Goal: Information Seeking & Learning: Learn about a topic

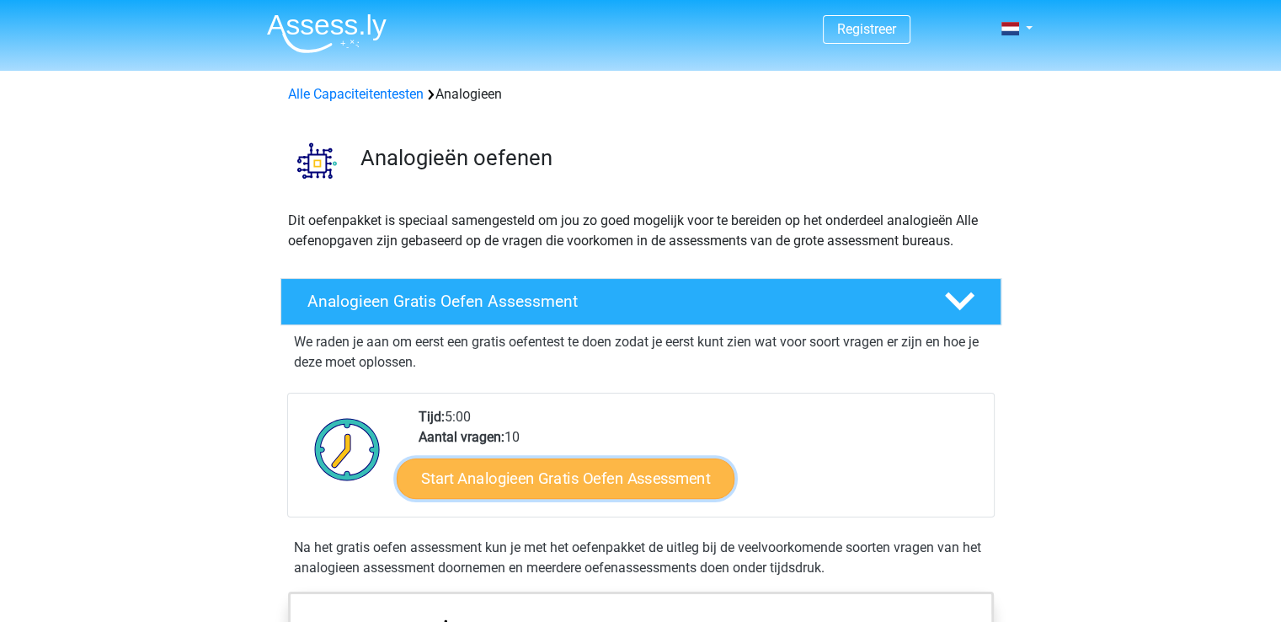
click at [496, 474] on link "Start Analogieen Gratis Oefen Assessment" at bounding box center [566, 477] width 338 height 40
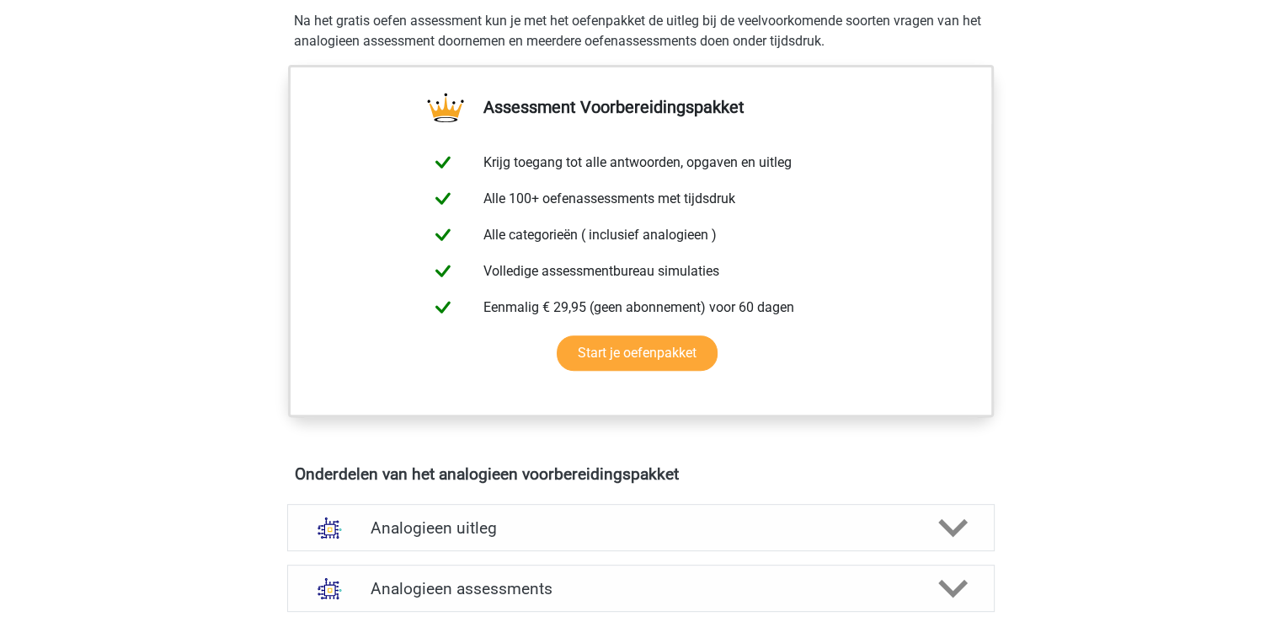
scroll to position [168, 0]
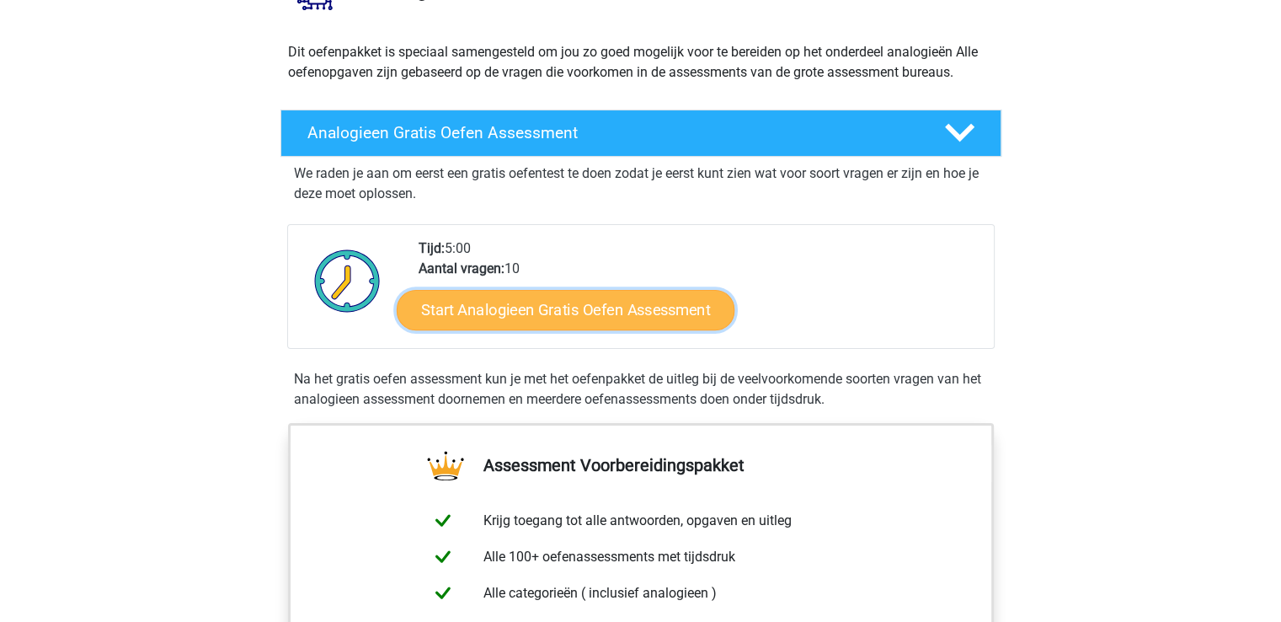
click at [520, 308] on link "Start Analogieen Gratis Oefen Assessment" at bounding box center [566, 309] width 338 height 40
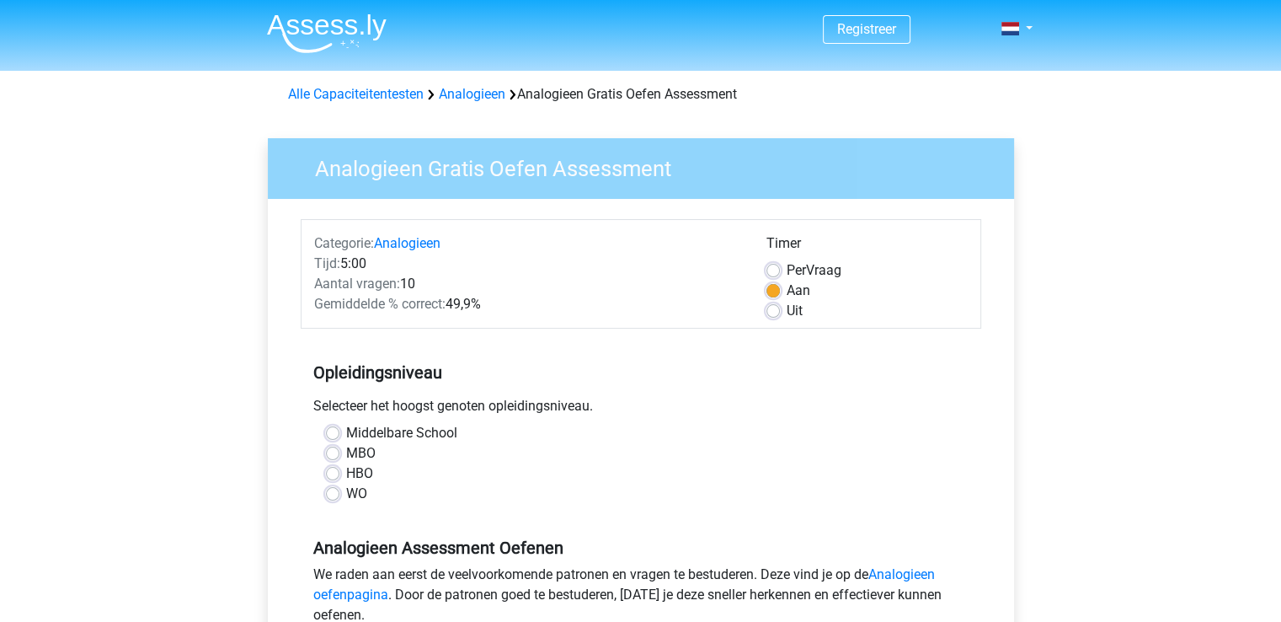
click at [787, 271] on label "Per Vraag" at bounding box center [814, 270] width 55 height 20
click at [767, 271] on input "Per Vraag" at bounding box center [772, 268] width 13 height 17
radio input "true"
click at [346, 493] on label "WO" at bounding box center [356, 493] width 21 height 20
click at [334, 493] on input "WO" at bounding box center [332, 491] width 13 height 17
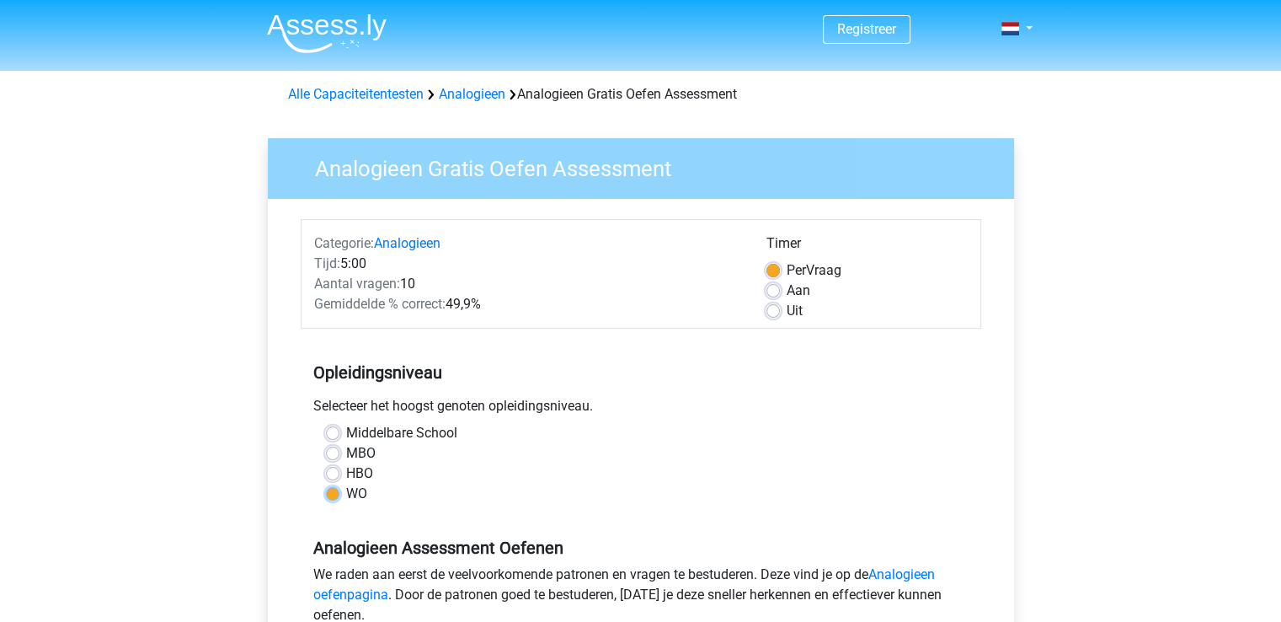
radio input "true"
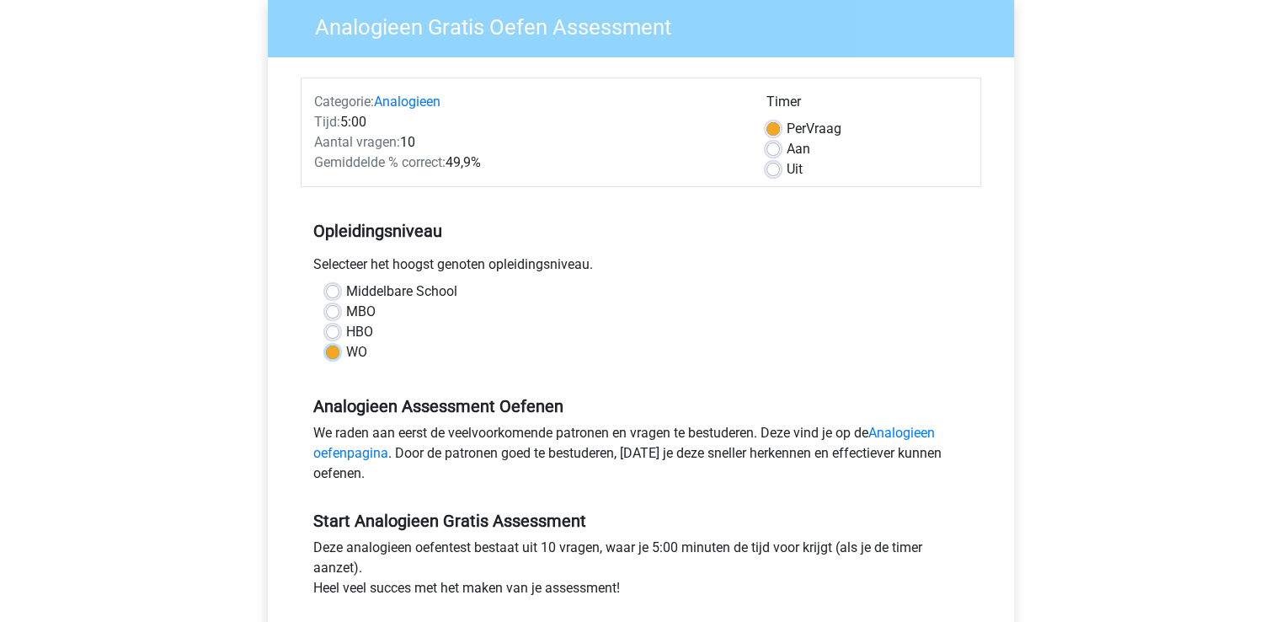
scroll to position [337, 0]
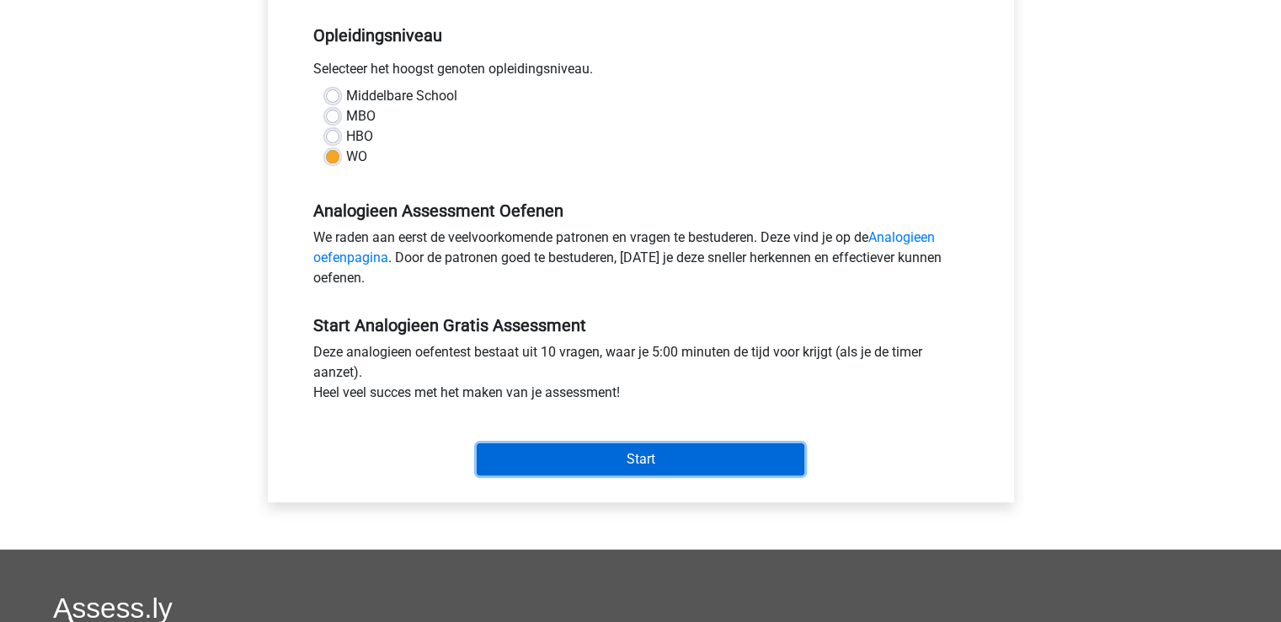
click at [649, 467] on input "Start" at bounding box center [641, 459] width 328 height 32
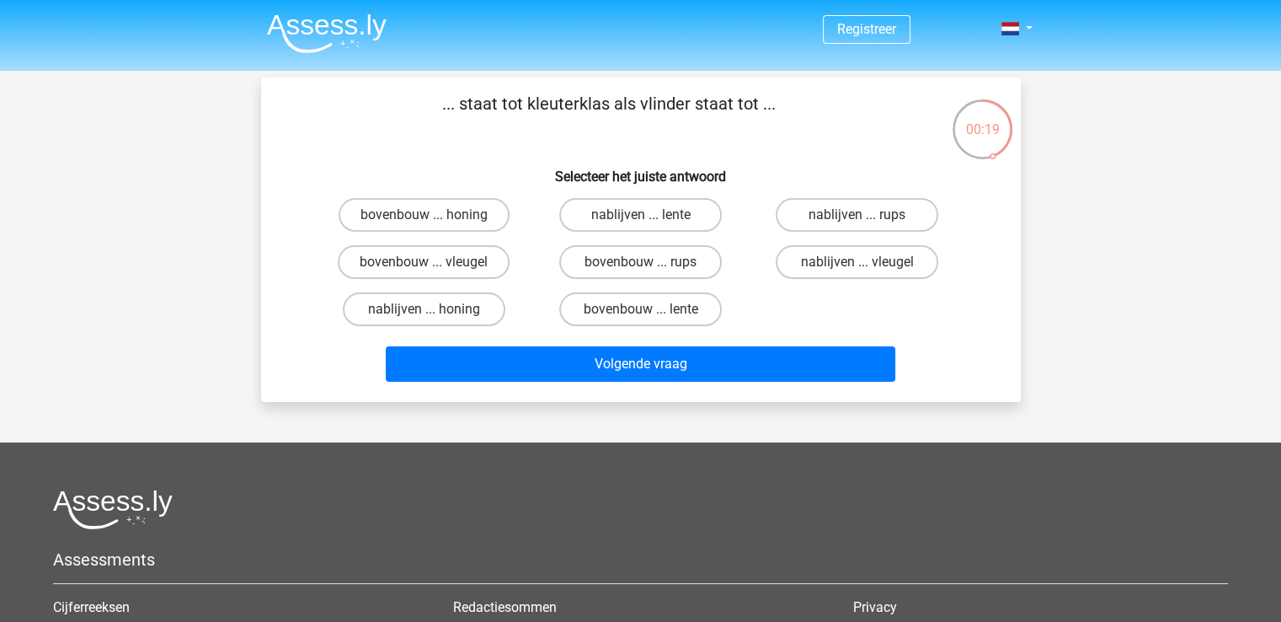
drag, startPoint x: 989, startPoint y: 154, endPoint x: 970, endPoint y: 159, distance: 19.2
click at [970, 159] on icon at bounding box center [982, 129] width 63 height 63
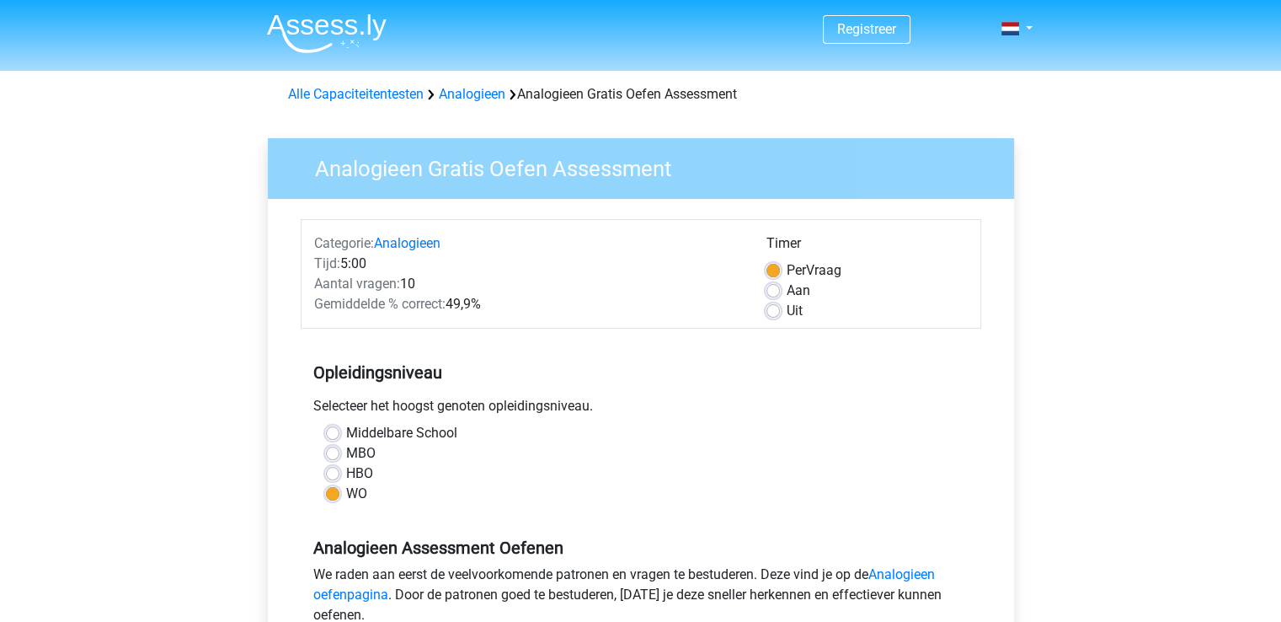
click at [788, 301] on label "Uit" at bounding box center [795, 311] width 16 height 20
click at [780, 301] on input "Uit" at bounding box center [772, 309] width 13 height 17
radio input "true"
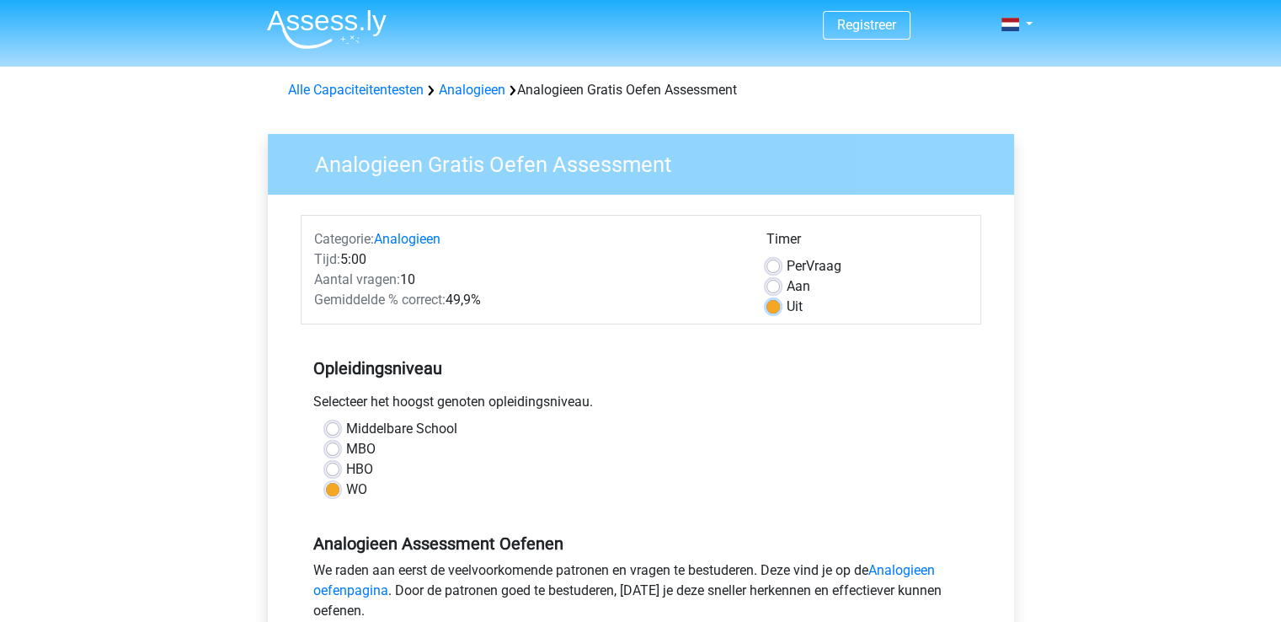
scroll to position [337, 0]
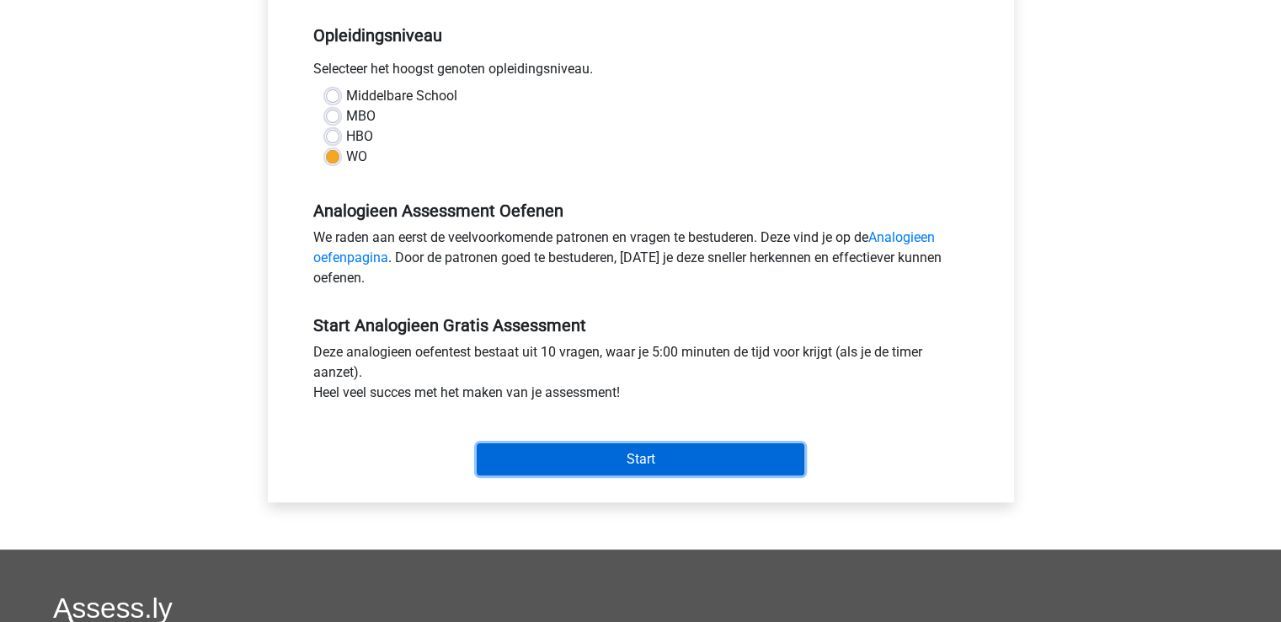
click at [633, 445] on input "Start" at bounding box center [641, 459] width 328 height 32
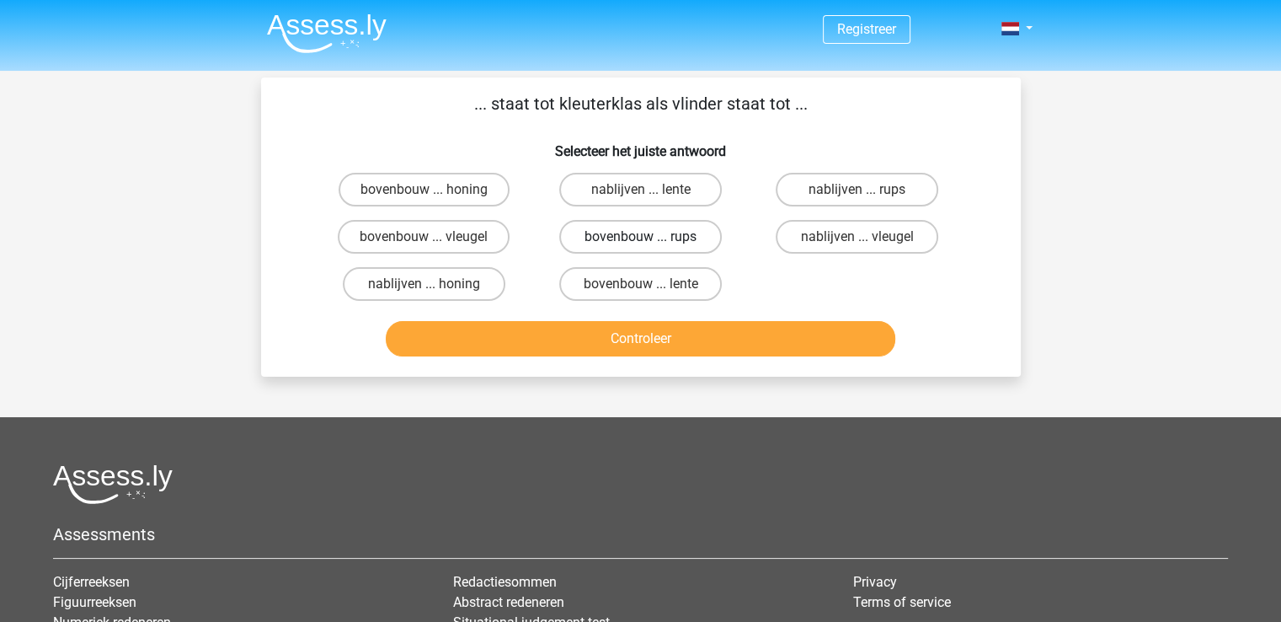
click at [687, 237] on label "bovenbouw ... rups" at bounding box center [640, 237] width 163 height 34
click at [651, 237] on input "bovenbouw ... rups" at bounding box center [645, 242] width 11 height 11
radio input "true"
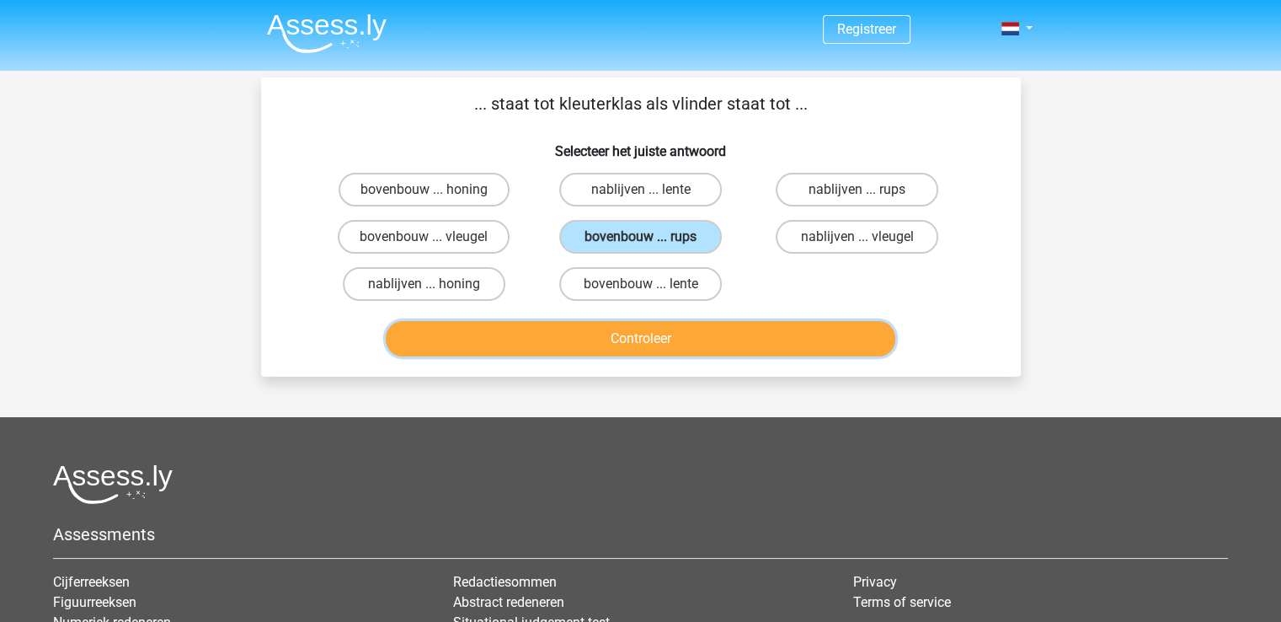
click at [684, 339] on button "Controleer" at bounding box center [641, 338] width 510 height 35
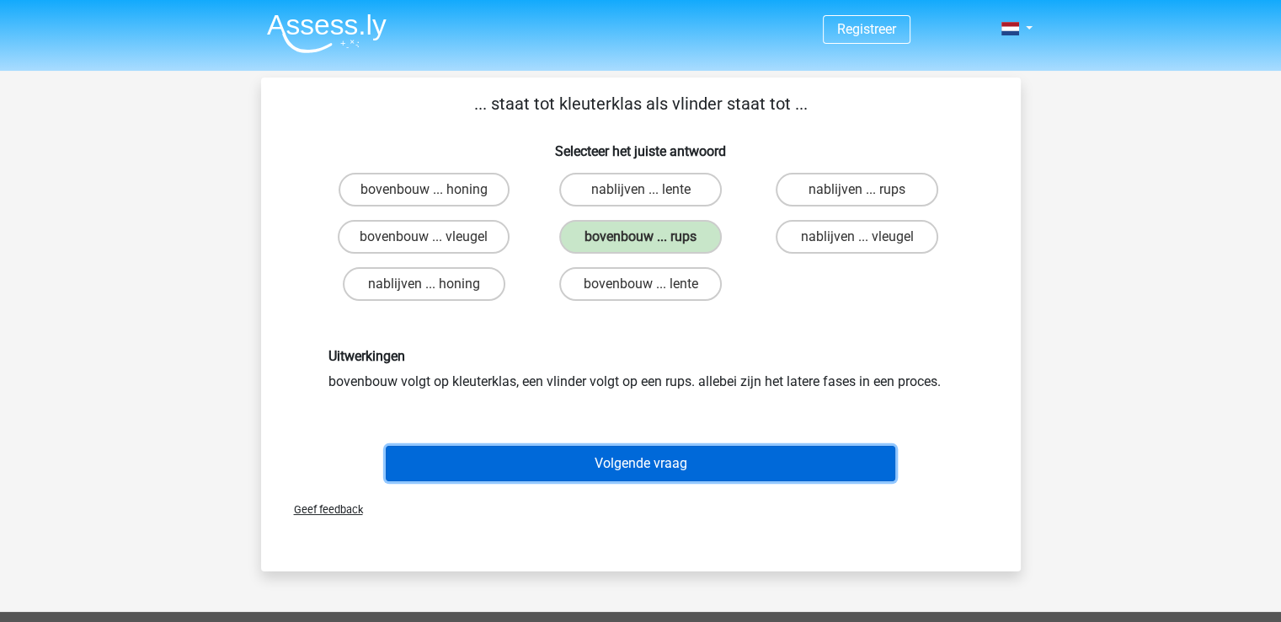
click at [756, 460] on button "Volgende vraag" at bounding box center [641, 463] width 510 height 35
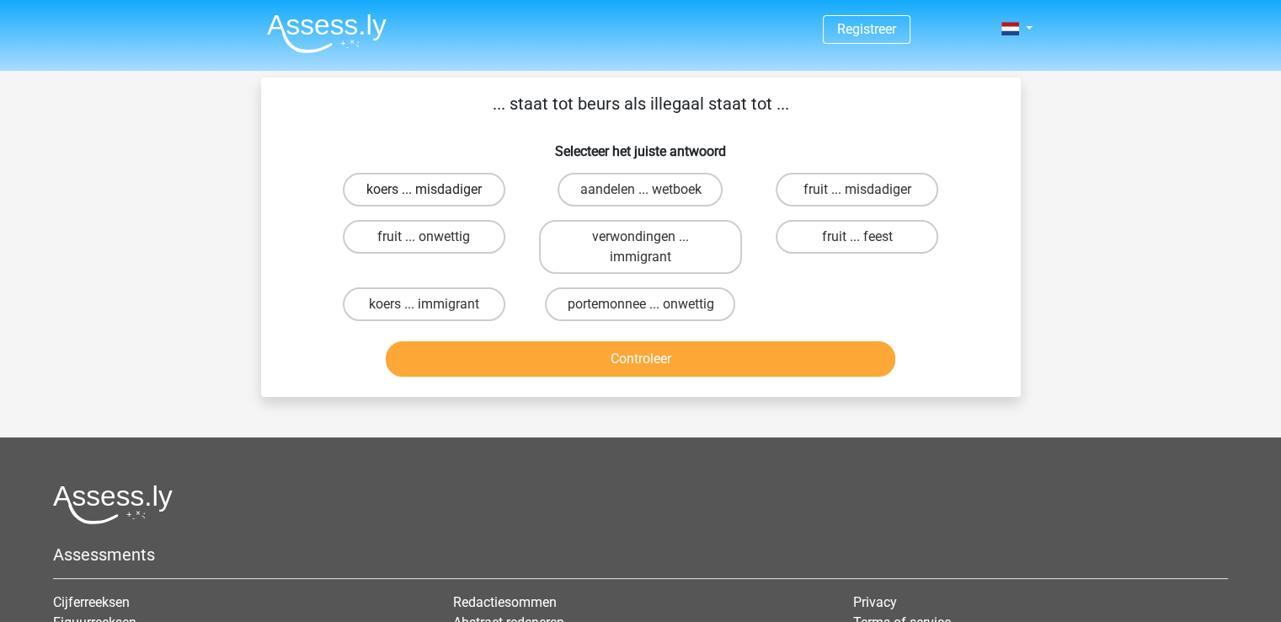
click at [459, 186] on label "koers ... misdadiger" at bounding box center [424, 190] width 163 height 34
click at [435, 190] on input "koers ... misdadiger" at bounding box center [429, 195] width 11 height 11
radio input "true"
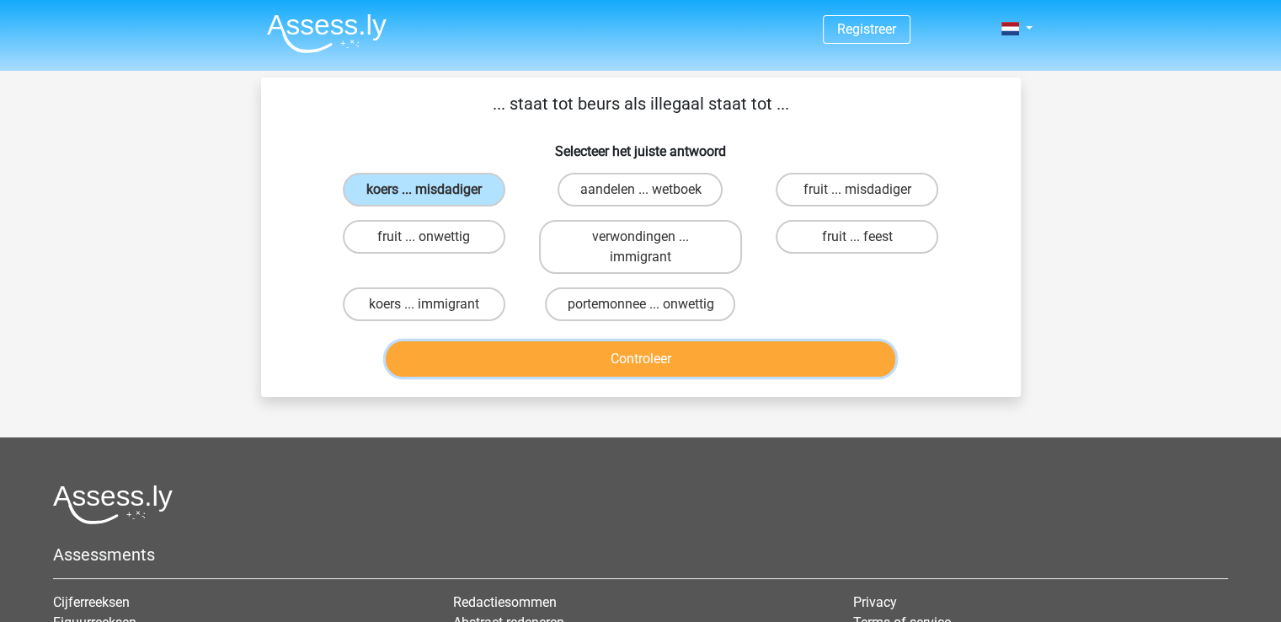
click at [776, 362] on button "Controleer" at bounding box center [641, 358] width 510 height 35
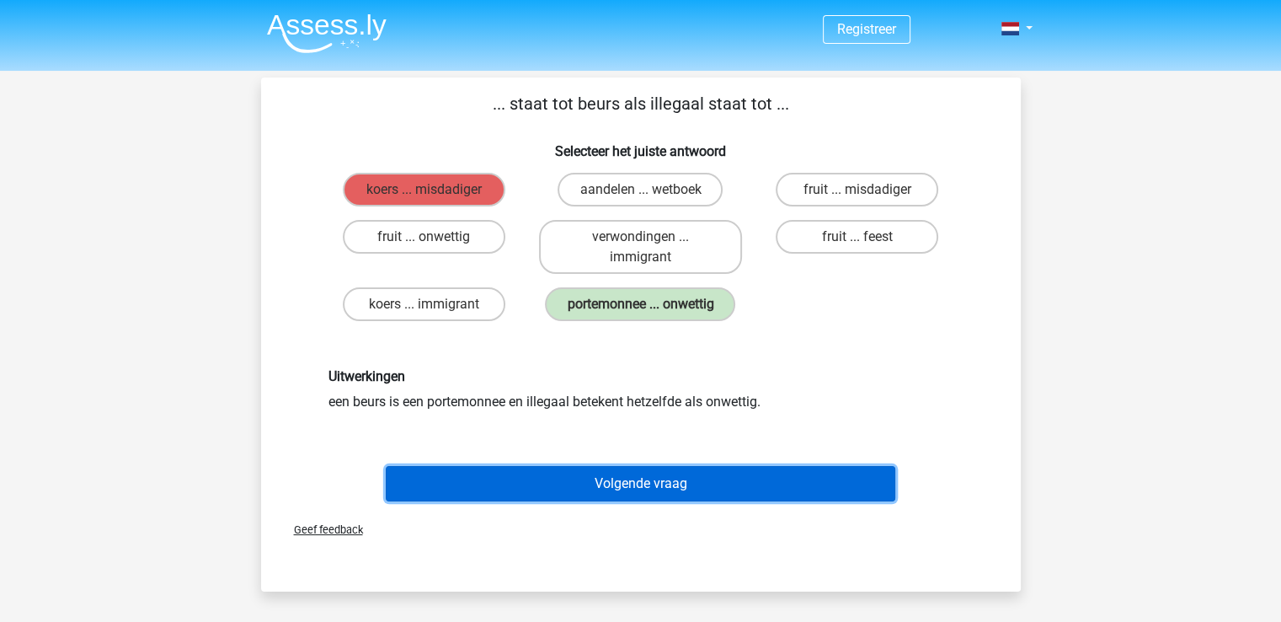
click at [748, 489] on button "Volgende vraag" at bounding box center [641, 483] width 510 height 35
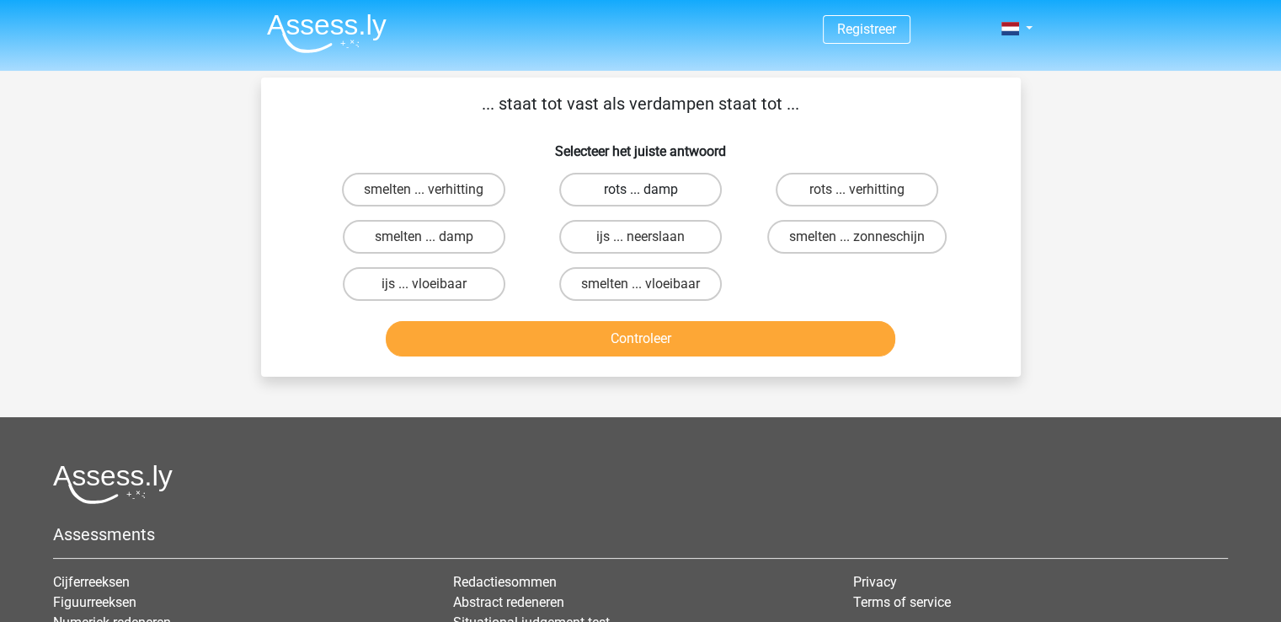
click at [681, 189] on label "rots ... damp" at bounding box center [640, 190] width 163 height 34
click at [651, 190] on input "rots ... damp" at bounding box center [645, 195] width 11 height 11
radio input "true"
click at [443, 237] on label "smelten ... damp" at bounding box center [424, 237] width 163 height 34
click at [435, 237] on input "smelten ... damp" at bounding box center [429, 242] width 11 height 11
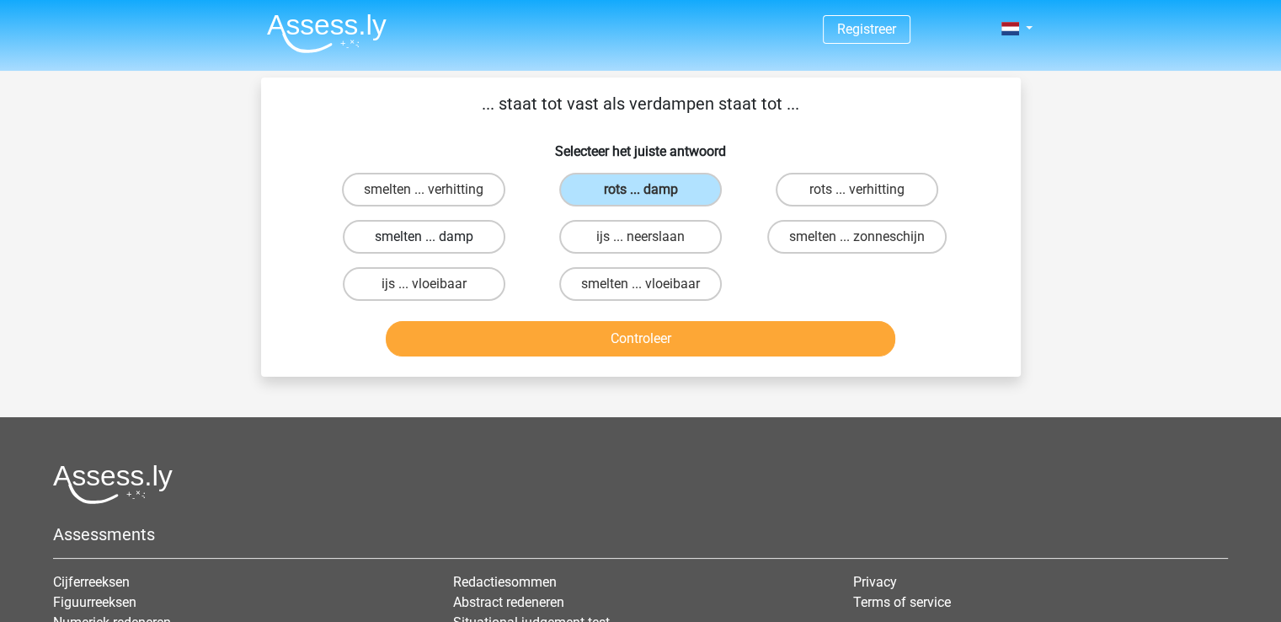
radio input "true"
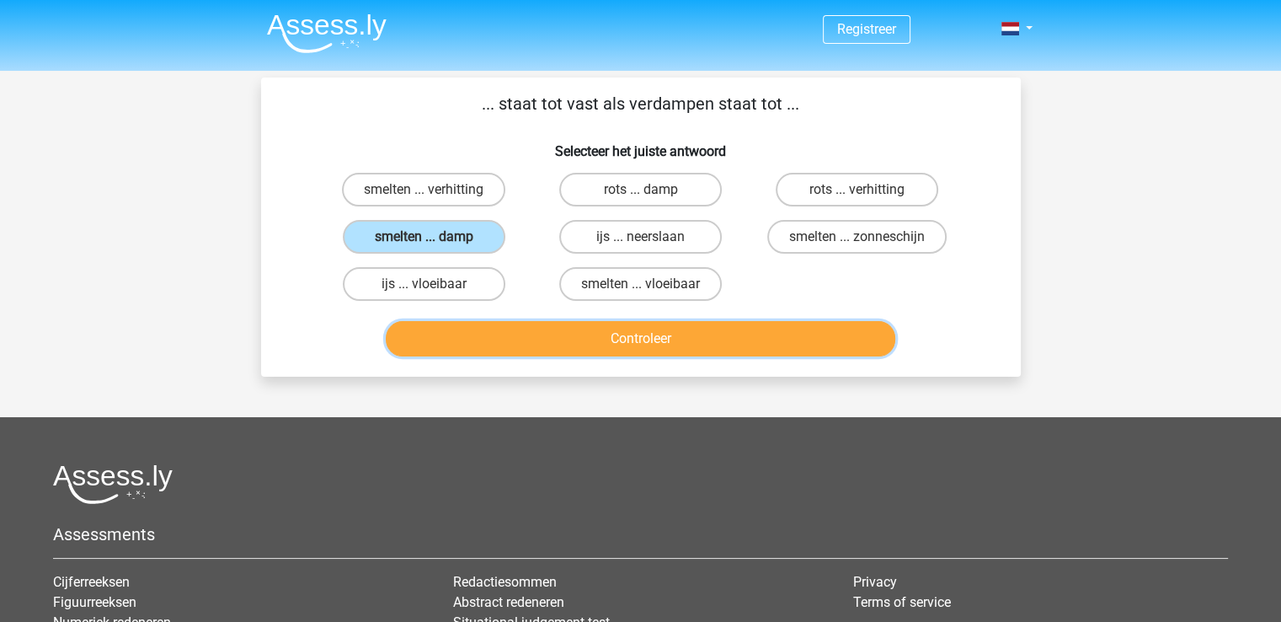
click at [625, 340] on button "Controleer" at bounding box center [641, 338] width 510 height 35
